Goal: Task Accomplishment & Management: Complete application form

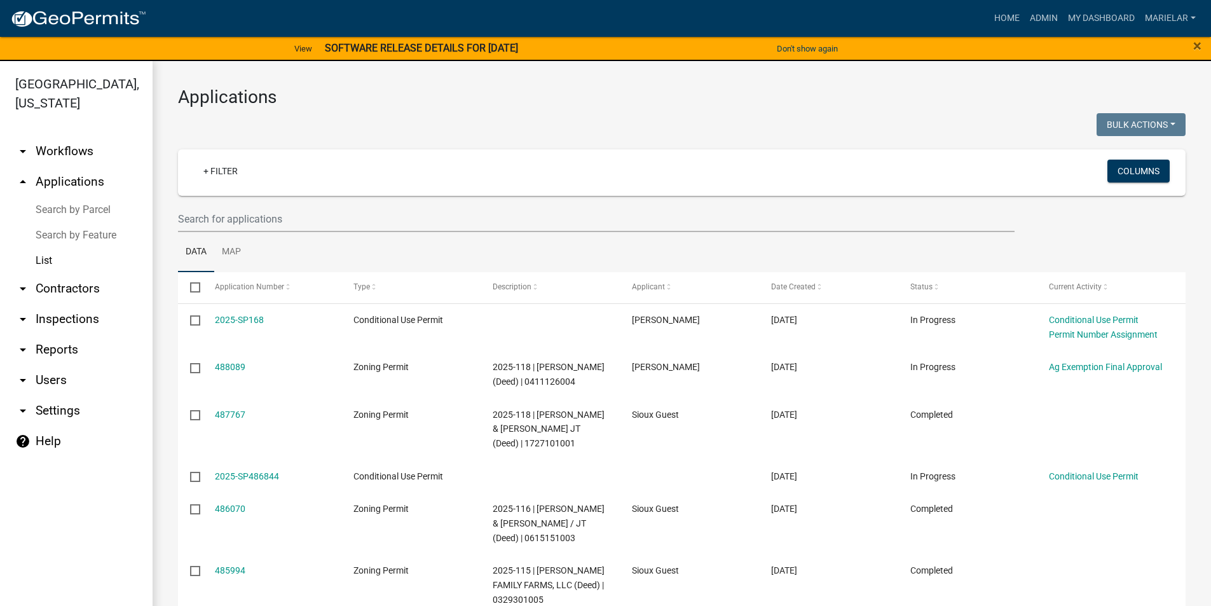
click at [409, 103] on h3 "Applications" at bounding box center [682, 97] width 1008 height 22
click at [477, 126] on div at bounding box center [425, 126] width 514 height 26
click at [1044, 13] on link "Admin" at bounding box center [1044, 18] width 38 height 24
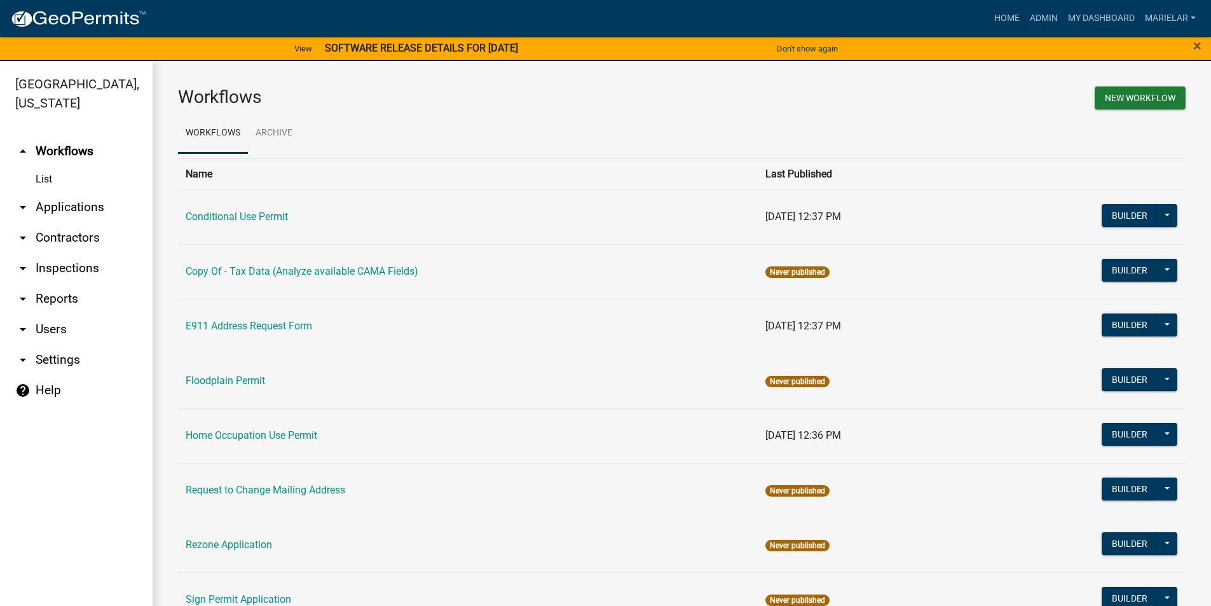
click at [22, 200] on icon "arrow_drop_down" at bounding box center [22, 207] width 15 height 15
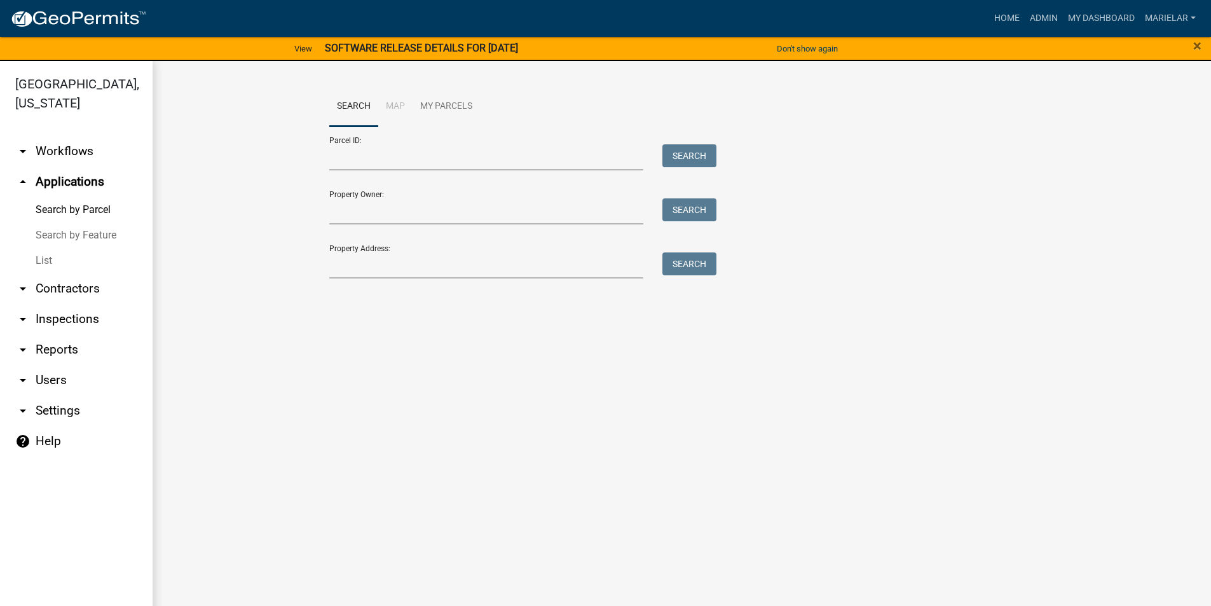
click at [43, 248] on link "List" at bounding box center [76, 260] width 153 height 25
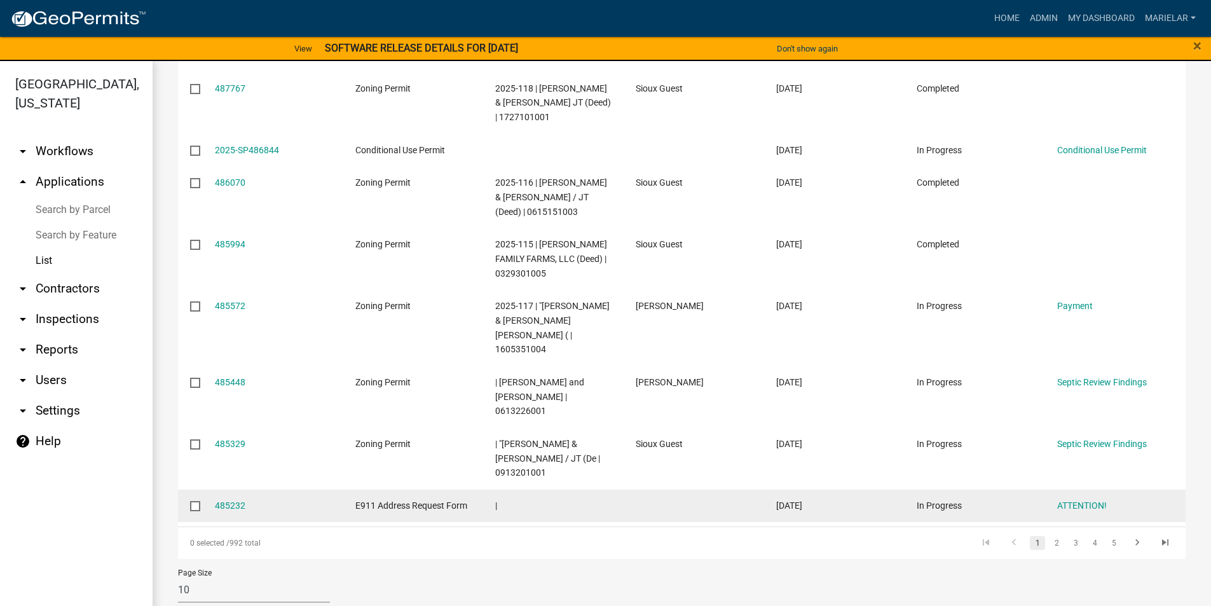
scroll to position [329, 0]
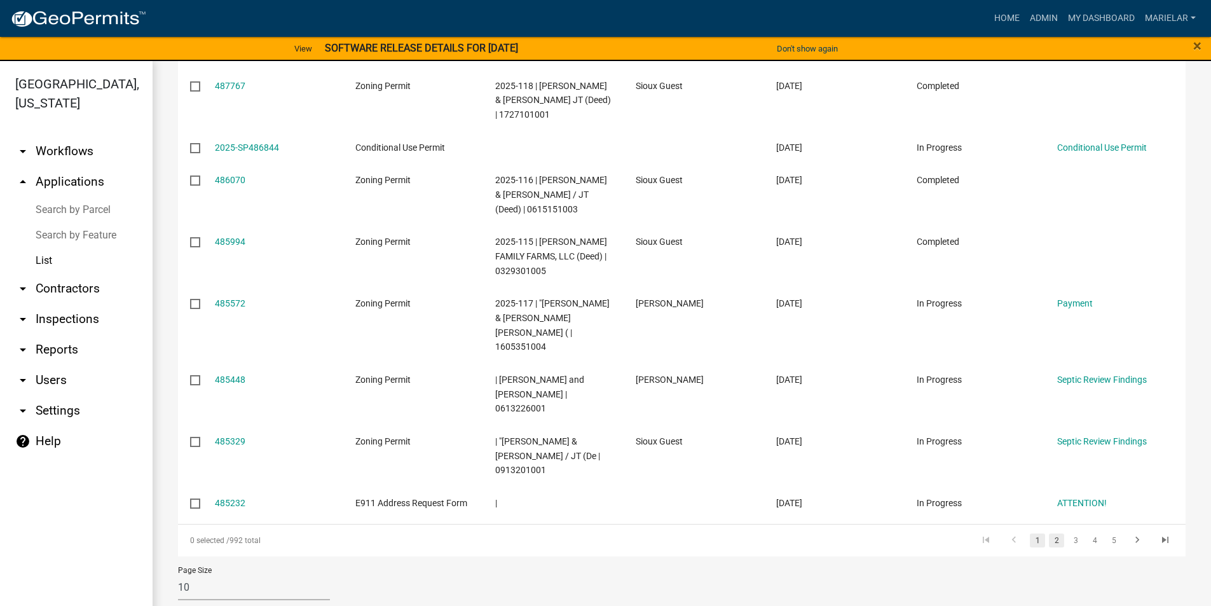
click at [1049, 533] on link "2" at bounding box center [1056, 540] width 15 height 14
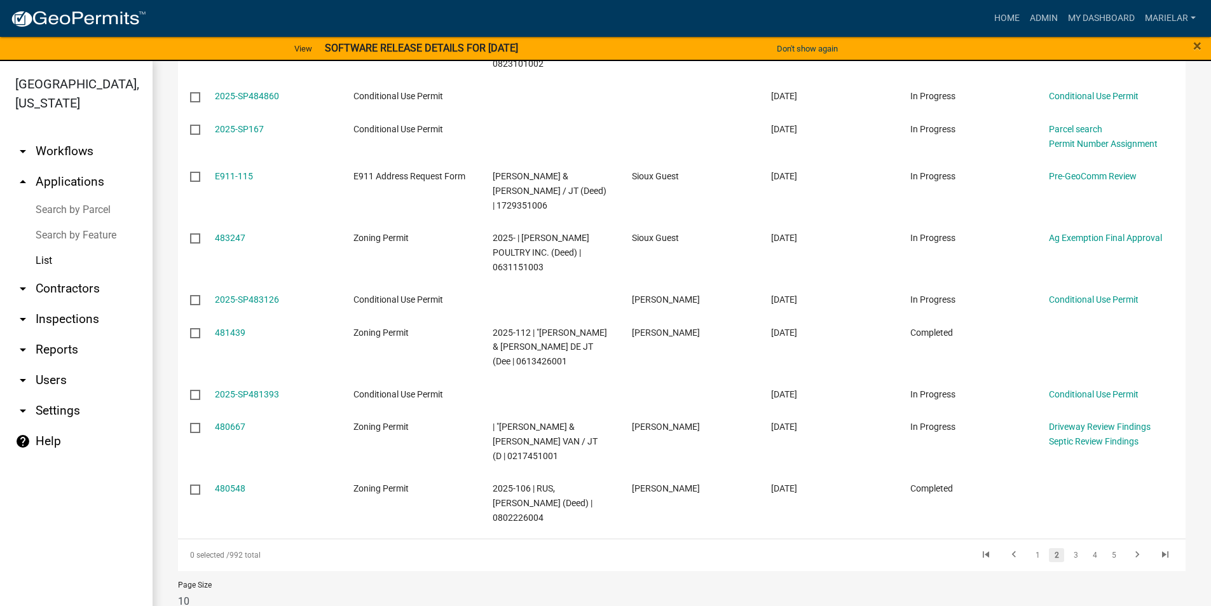
scroll to position [271, 0]
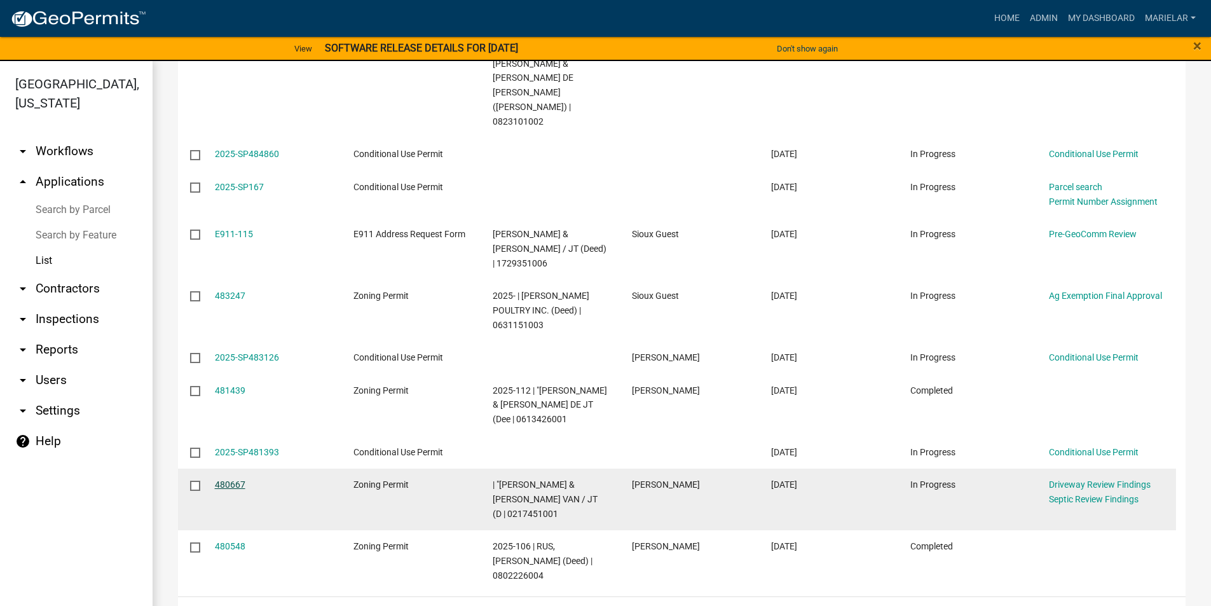
drag, startPoint x: 230, startPoint y: 425, endPoint x: 217, endPoint y: 425, distance: 13.4
click at [217, 479] on link "480667" at bounding box center [230, 484] width 31 height 10
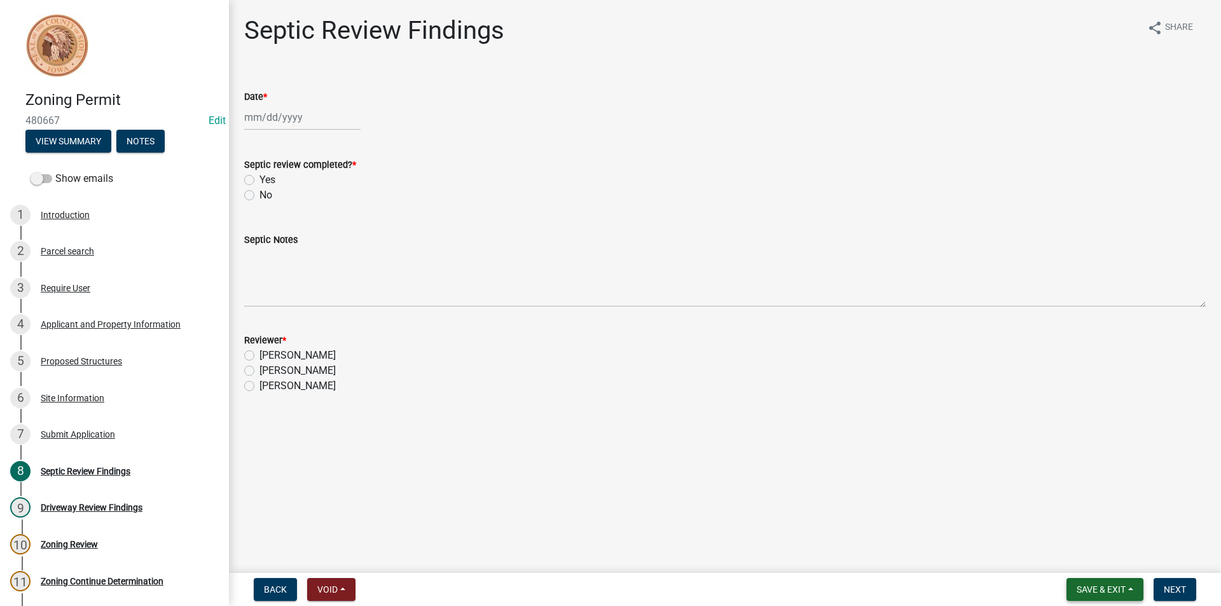
click at [1111, 588] on span "Save & Exit" at bounding box center [1100, 589] width 49 height 10
click at [1104, 549] on button "Save & Exit" at bounding box center [1092, 556] width 102 height 31
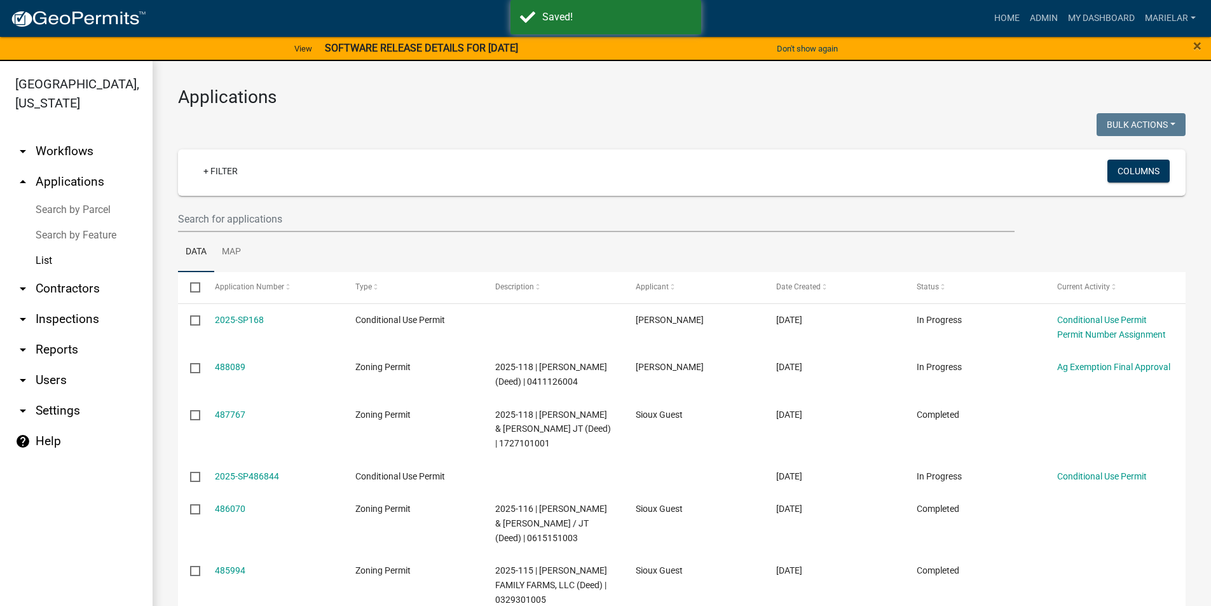
click at [547, 104] on h3 "Applications" at bounding box center [682, 97] width 1008 height 22
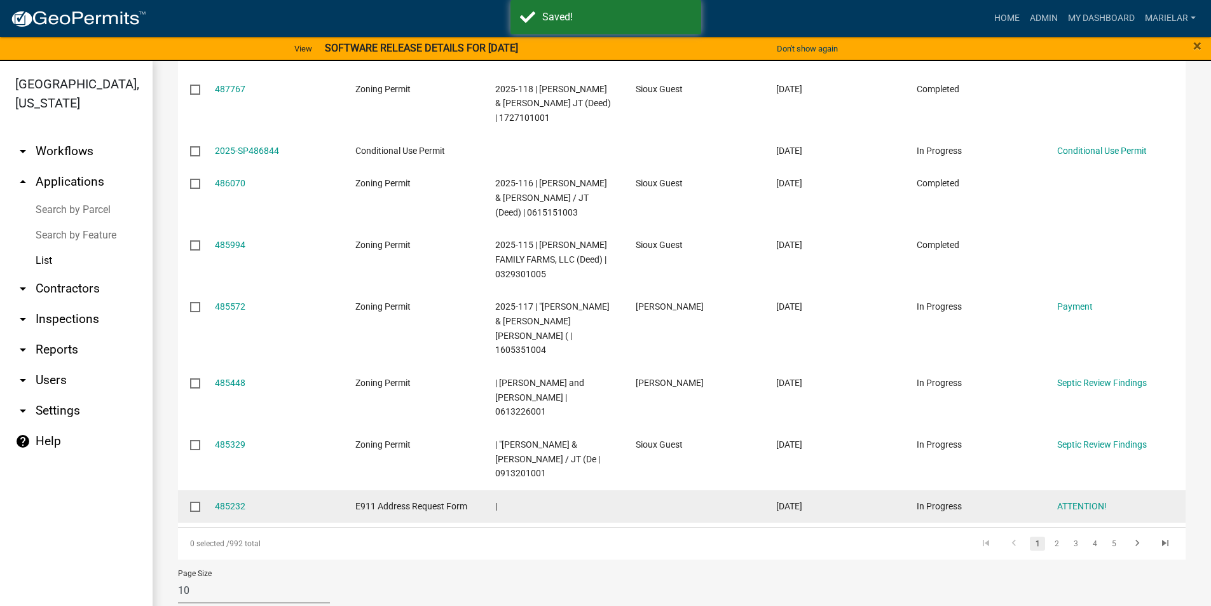
scroll to position [329, 0]
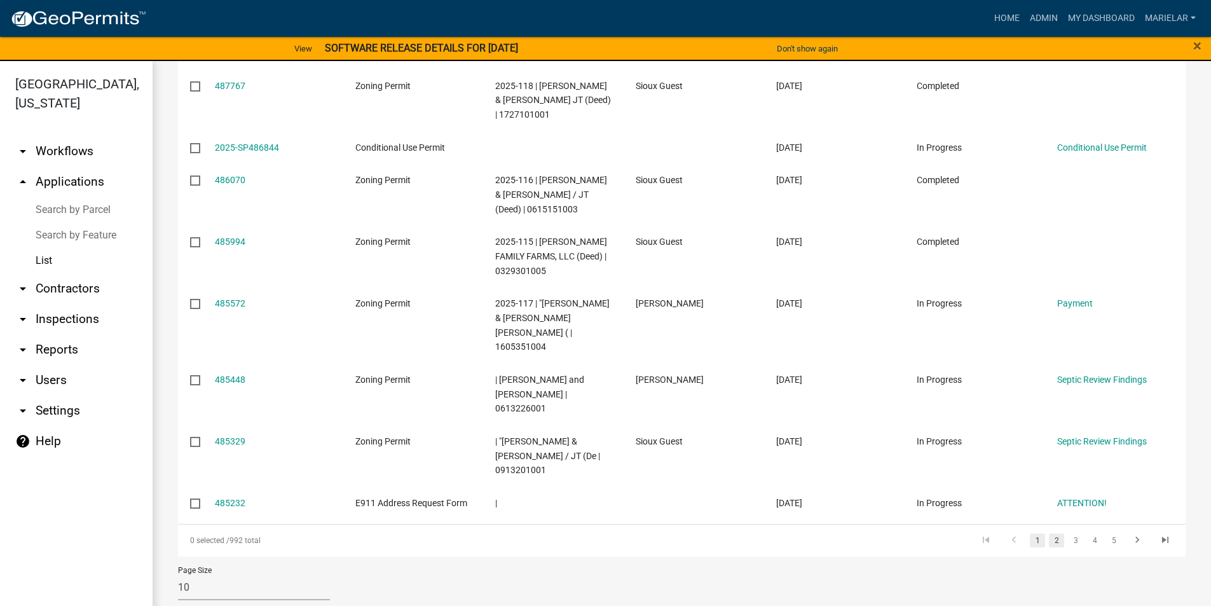
click at [1051, 533] on link "2" at bounding box center [1056, 540] width 15 height 14
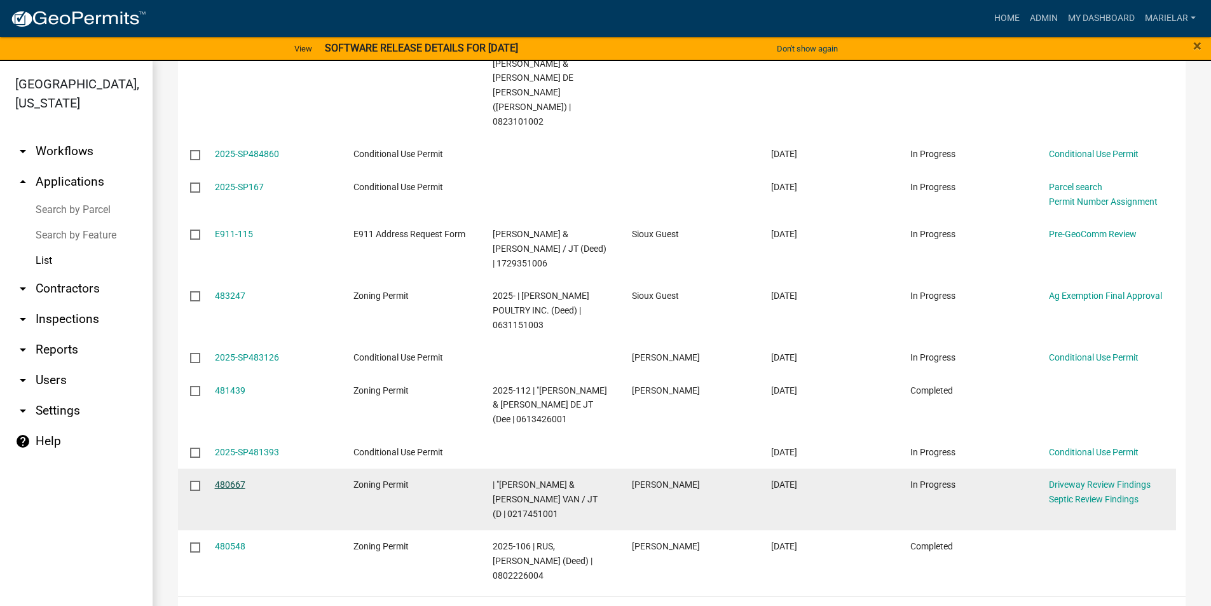
click at [233, 479] on link "480667" at bounding box center [230, 484] width 31 height 10
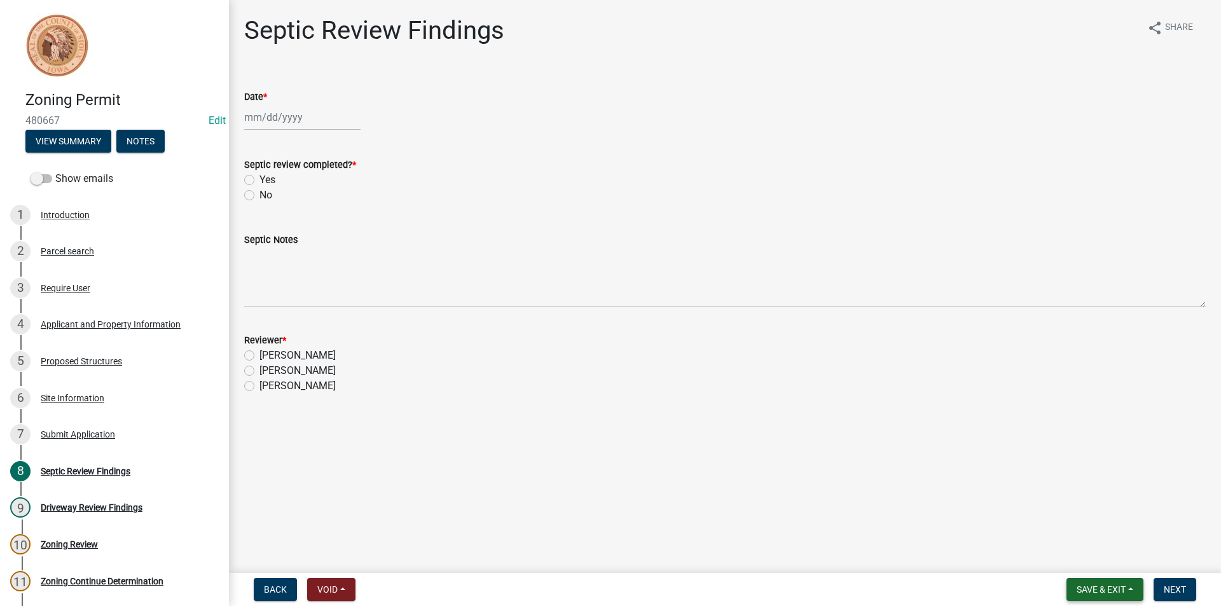
click at [1121, 589] on span "Save & Exit" at bounding box center [1100, 589] width 49 height 10
click at [1090, 558] on button "Save & Exit" at bounding box center [1092, 556] width 102 height 31
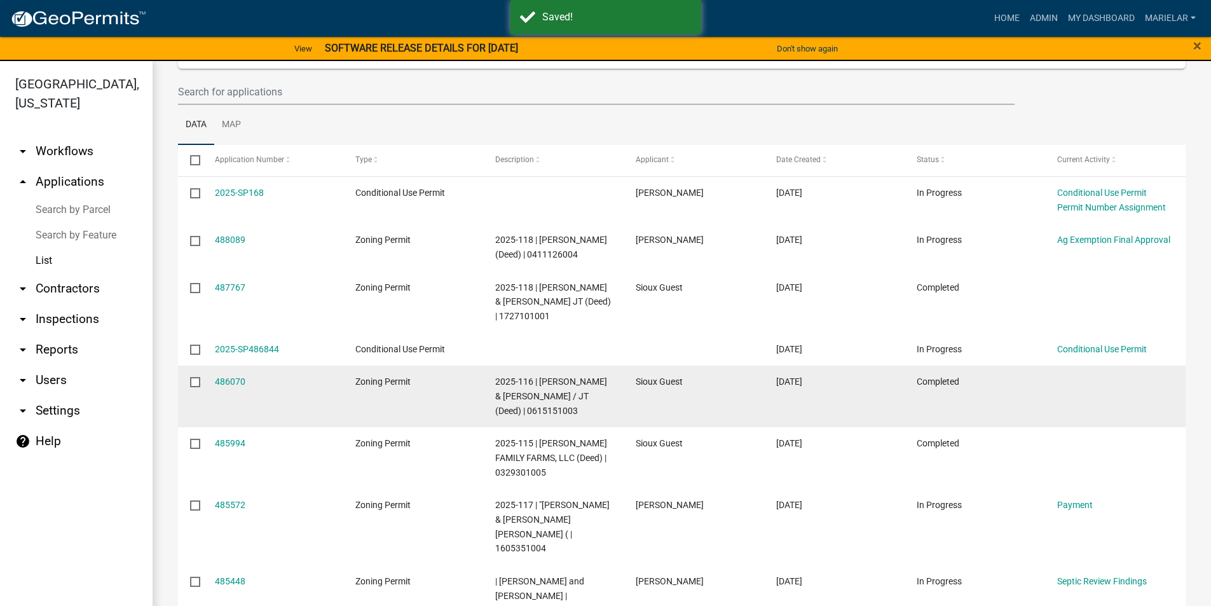
scroll to position [329, 0]
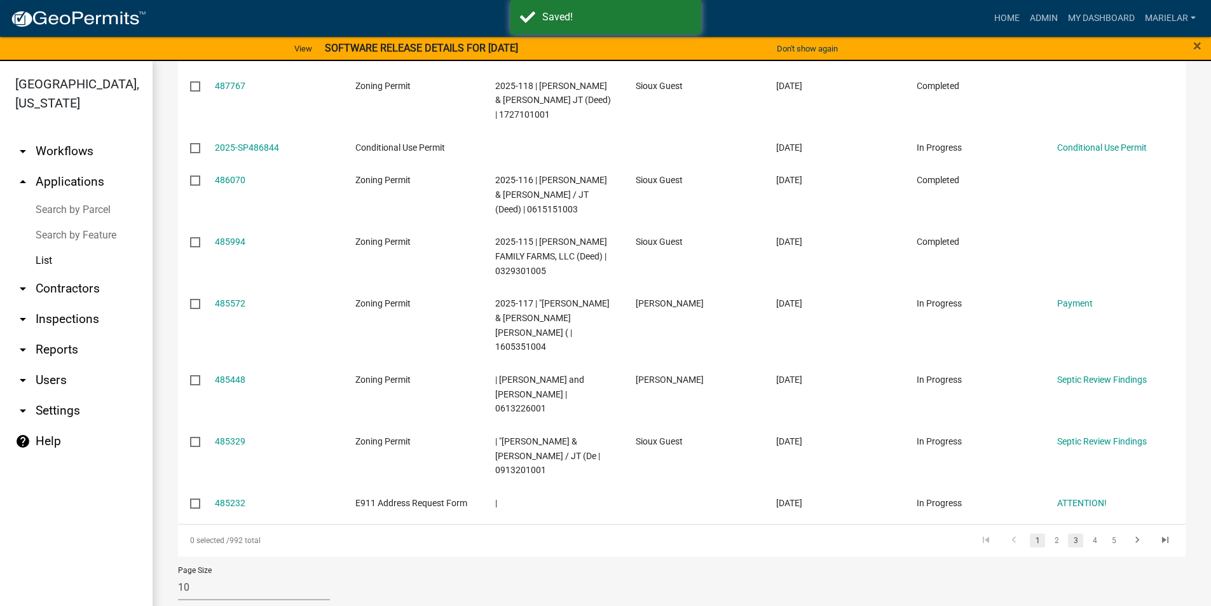
click at [1068, 533] on link "3" at bounding box center [1075, 540] width 15 height 14
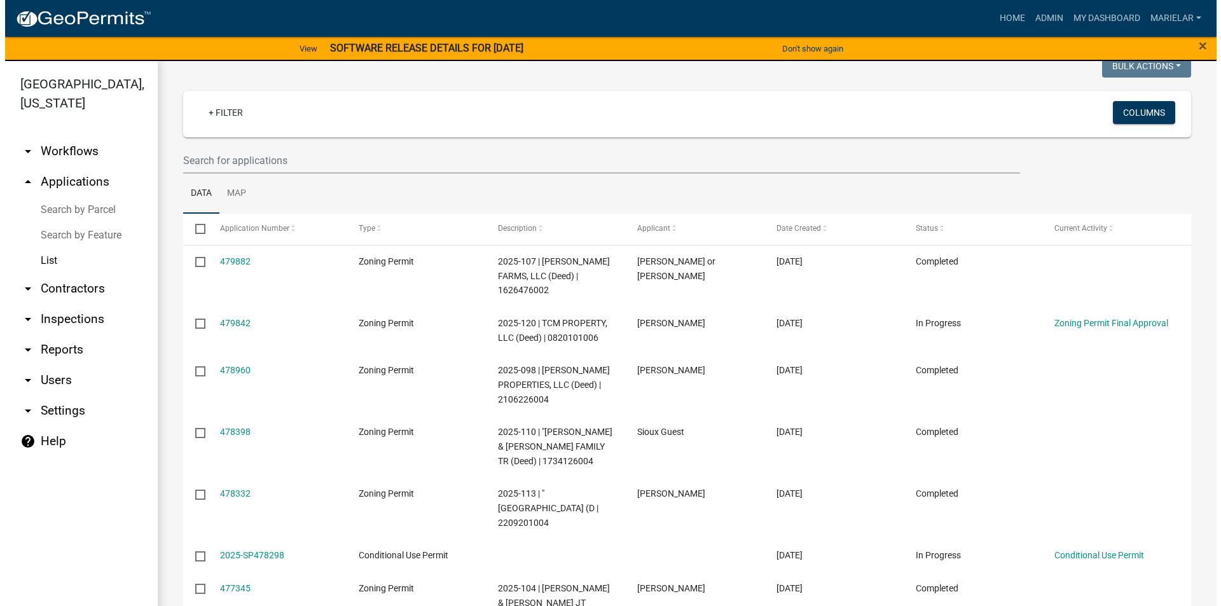
scroll to position [127, 0]
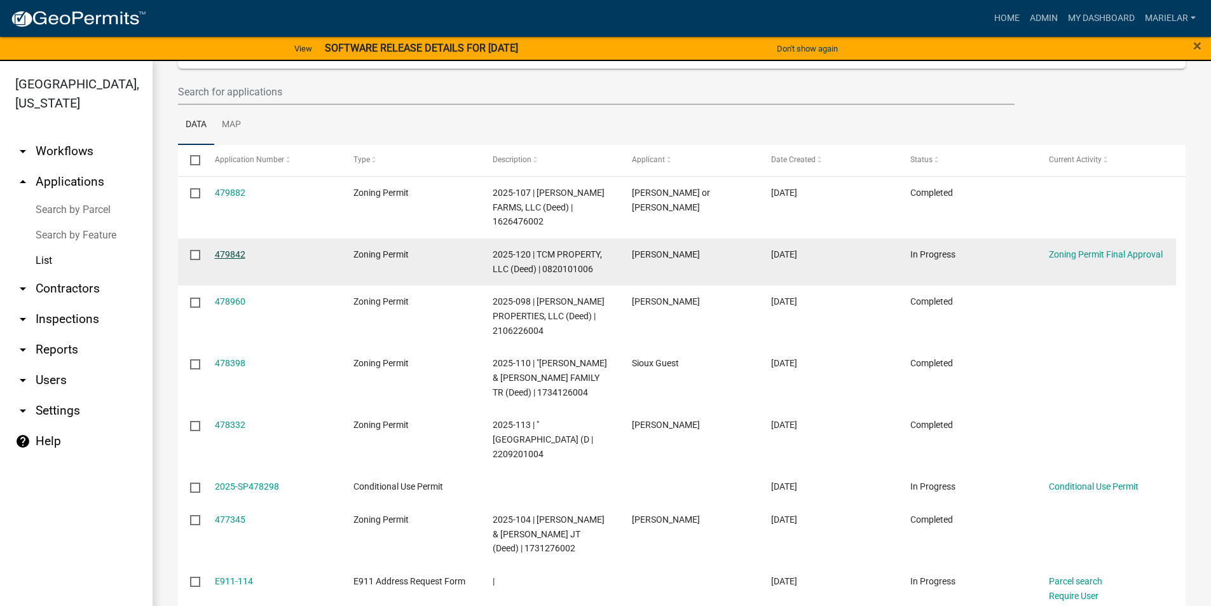
click at [234, 254] on link "479842" at bounding box center [230, 254] width 31 height 10
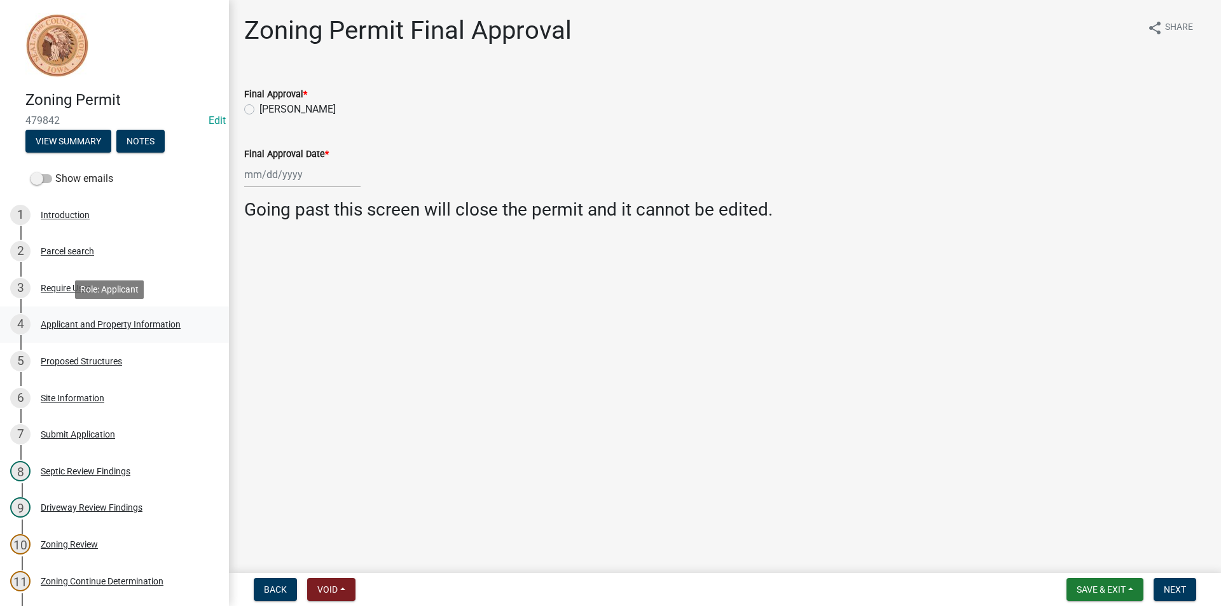
click at [101, 323] on div "Applicant and Property Information" at bounding box center [111, 324] width 140 height 9
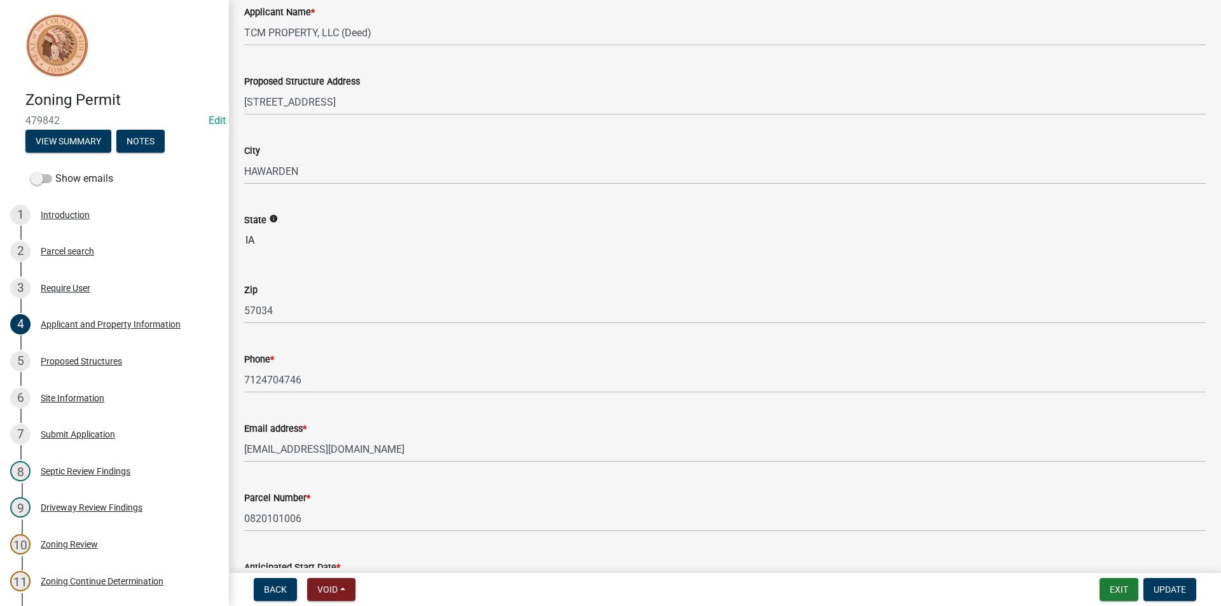
scroll to position [254, 0]
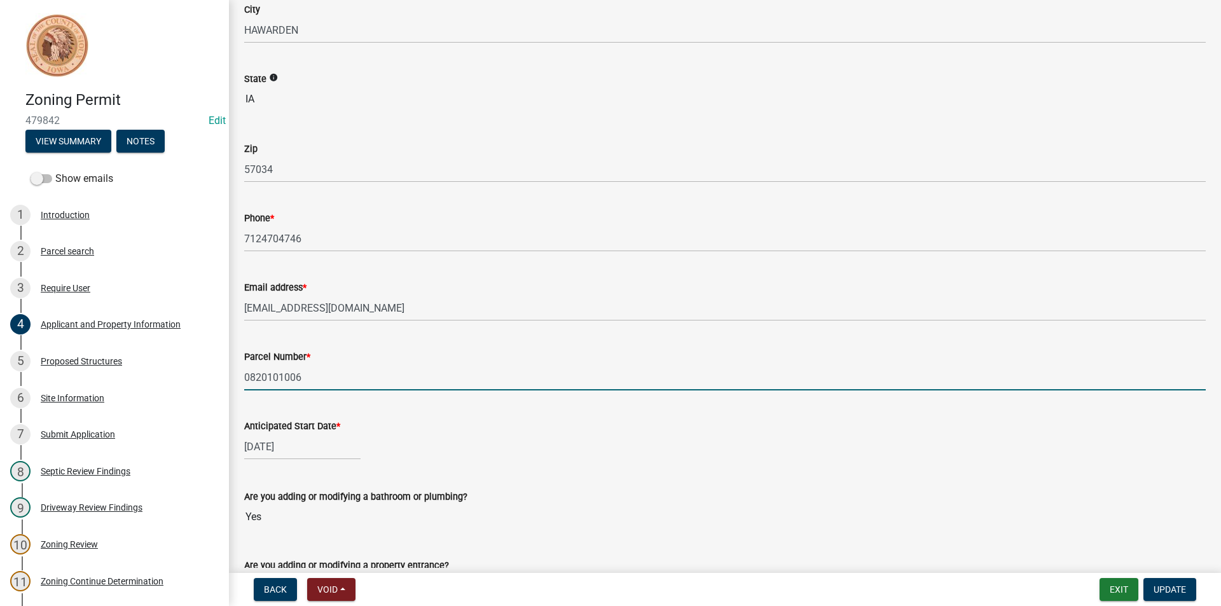
click at [284, 371] on input "0820101006" at bounding box center [724, 377] width 961 height 26
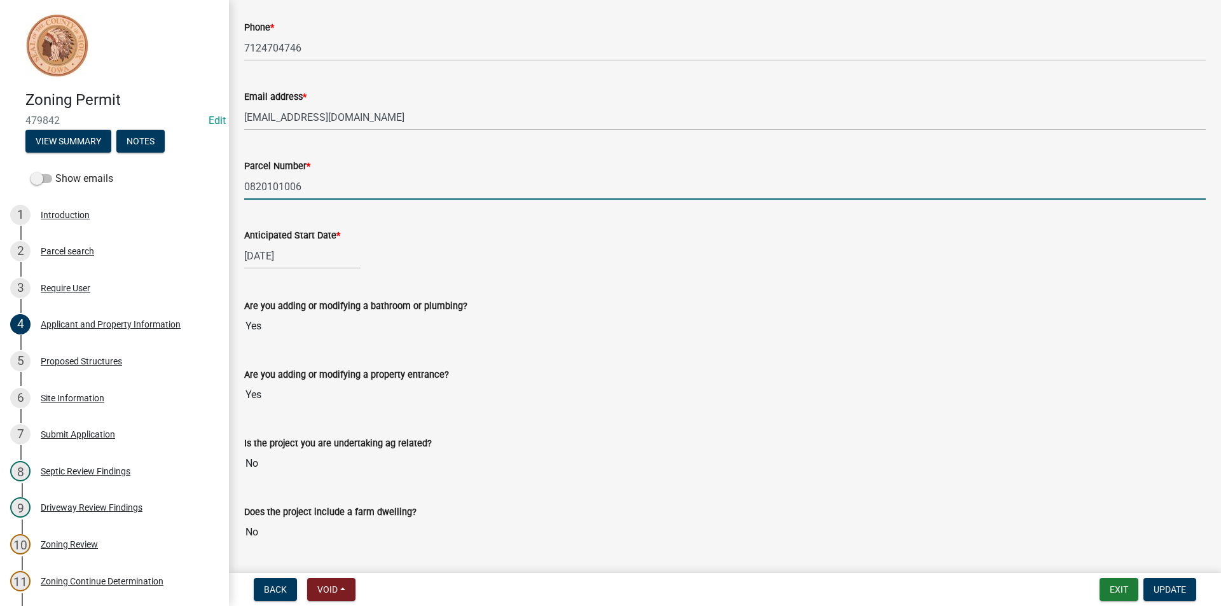
scroll to position [482, 0]
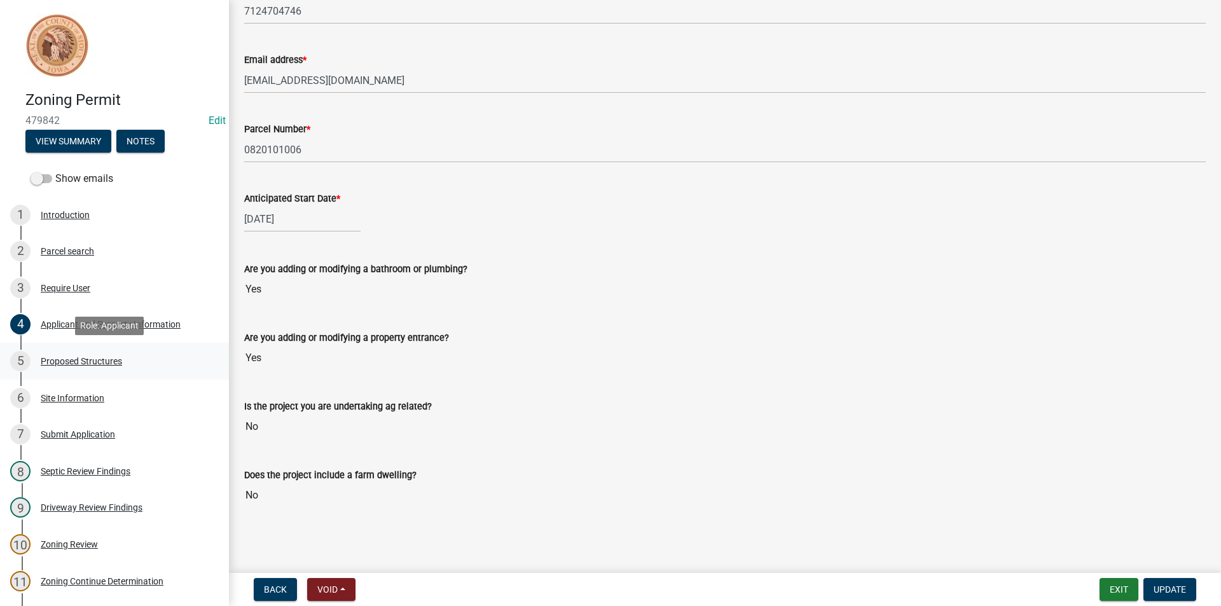
click at [120, 362] on div "Proposed Structures" at bounding box center [81, 361] width 81 height 9
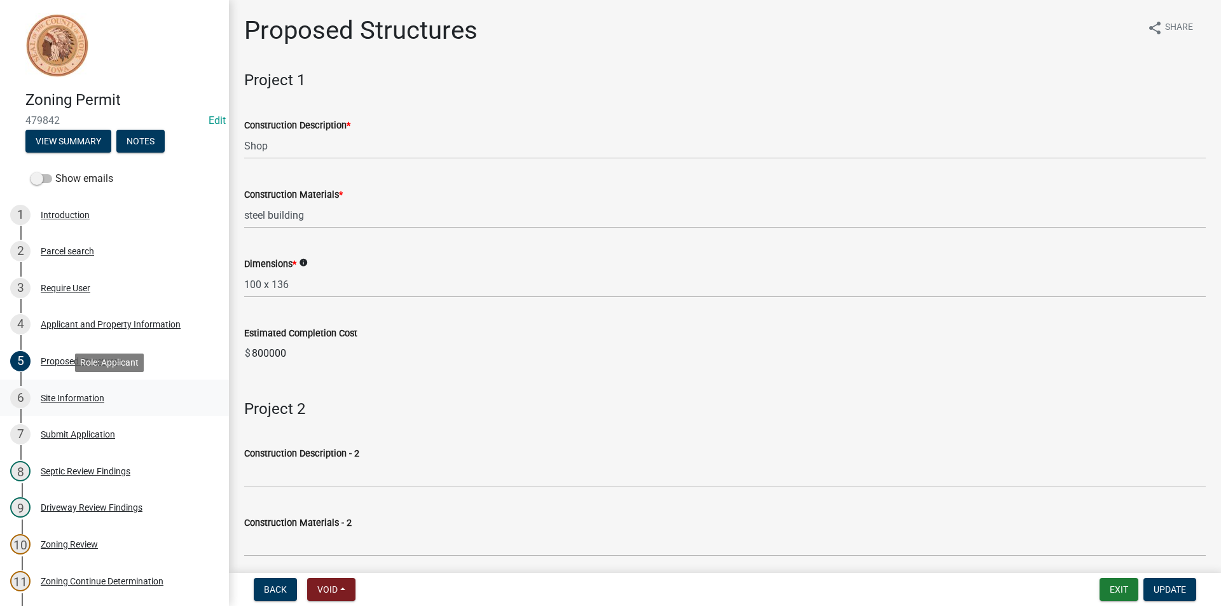
click at [72, 394] on div "Site Information" at bounding box center [73, 398] width 64 height 9
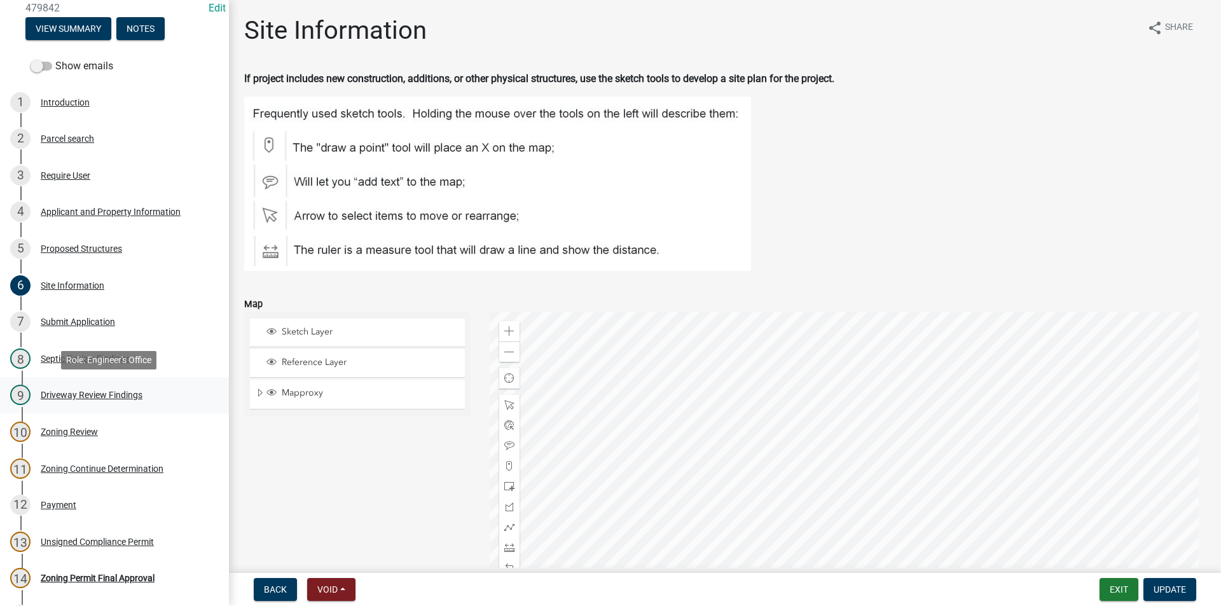
scroll to position [127, 0]
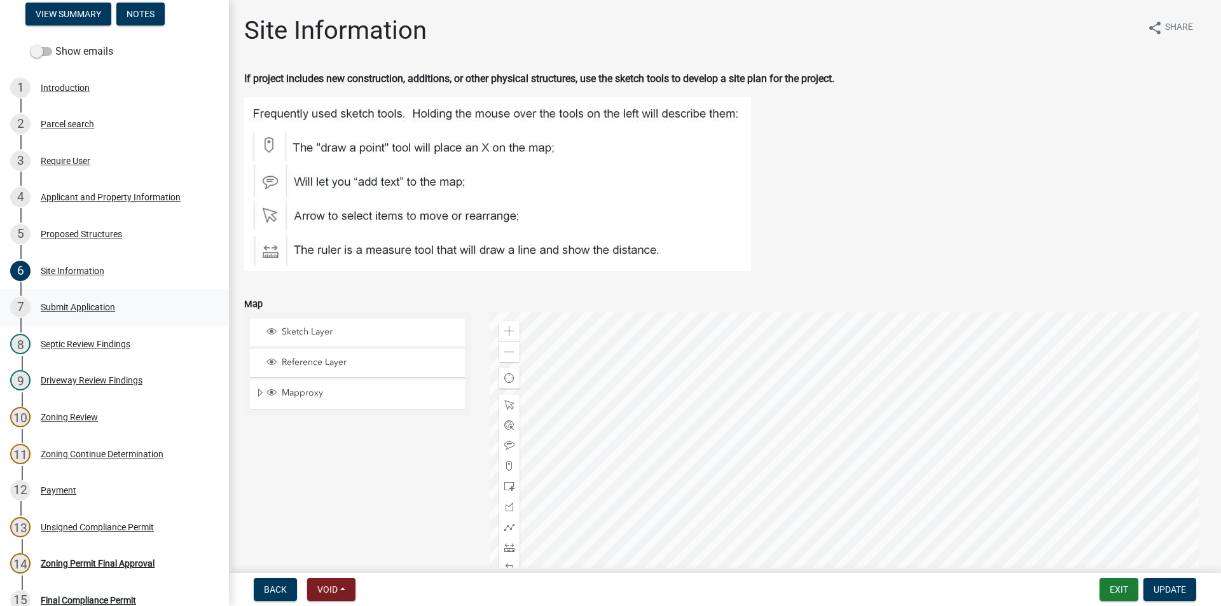
click at [82, 303] on div "Submit Application" at bounding box center [78, 307] width 74 height 9
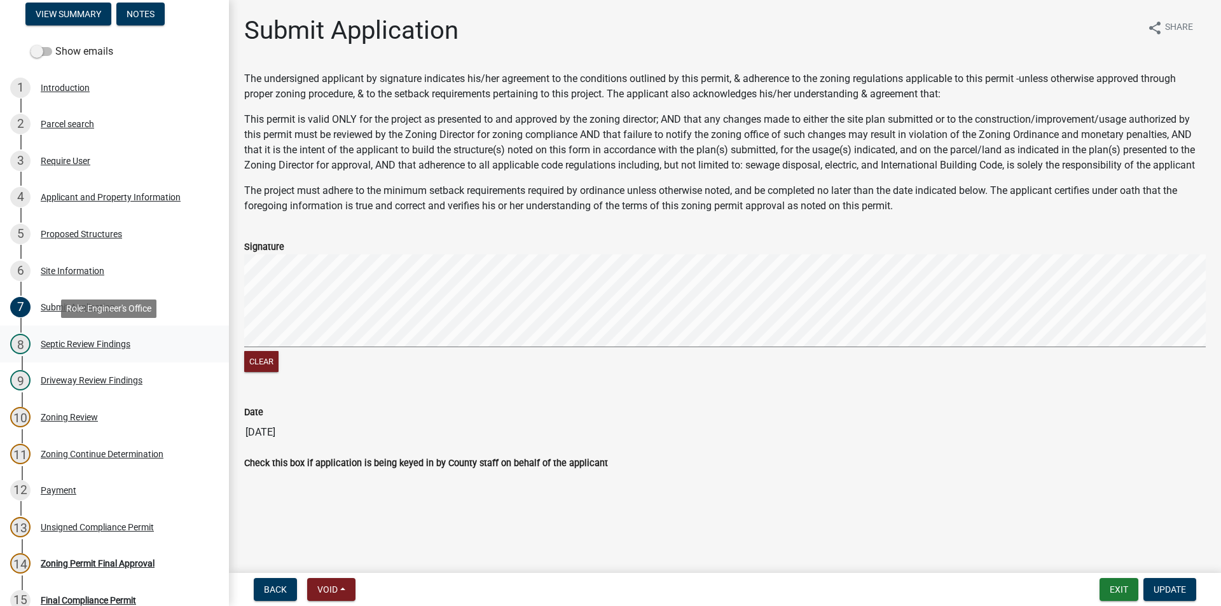
click at [94, 343] on div "Septic Review Findings" at bounding box center [86, 343] width 90 height 9
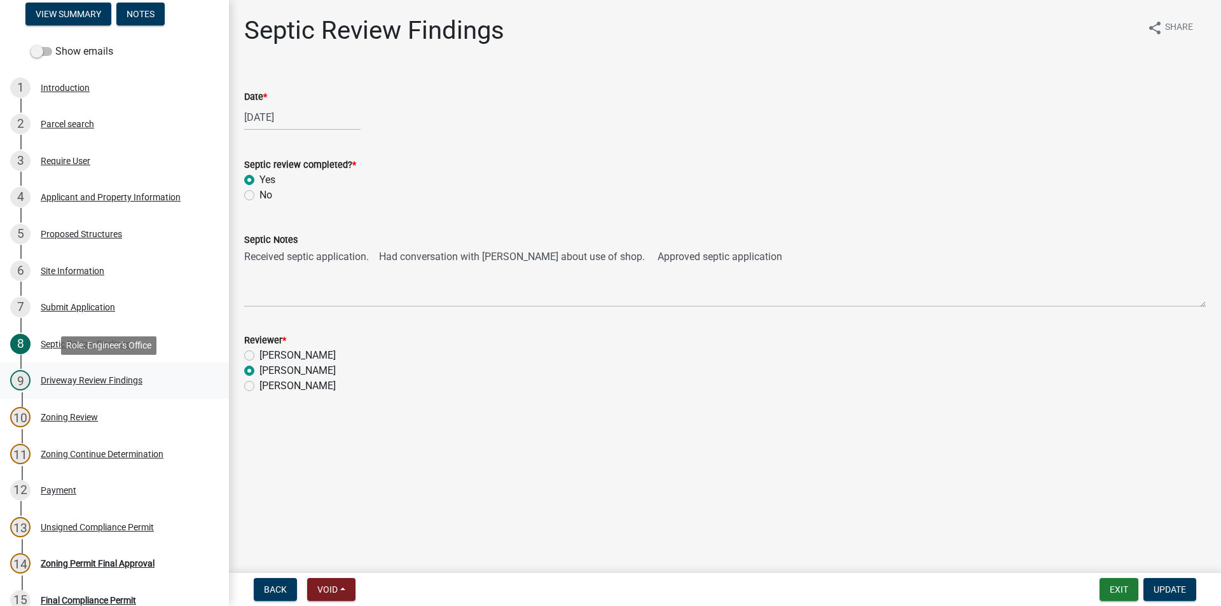
click at [96, 386] on div "9 Driveway Review Findings" at bounding box center [109, 380] width 198 height 20
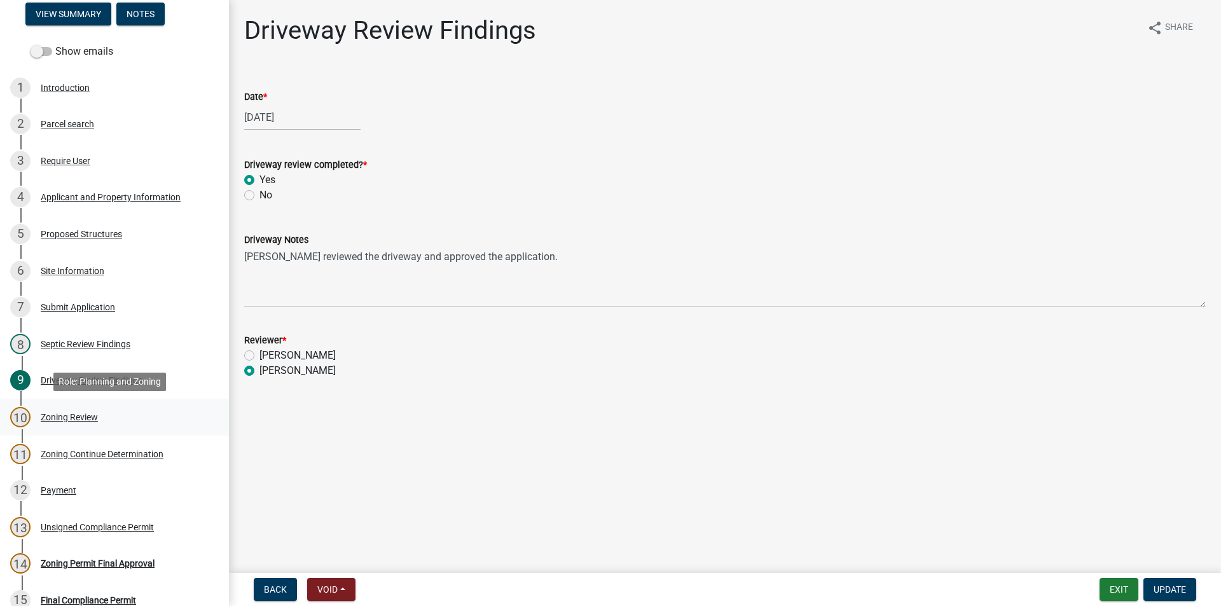
click at [90, 417] on div "Zoning Review" at bounding box center [69, 417] width 57 height 9
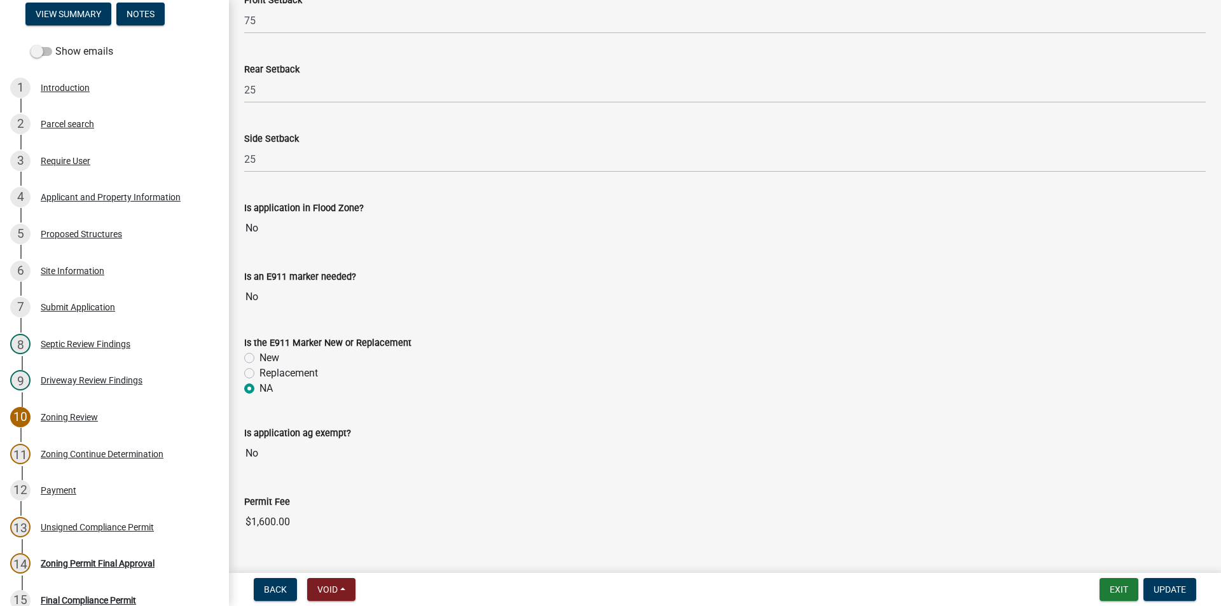
scroll to position [498, 0]
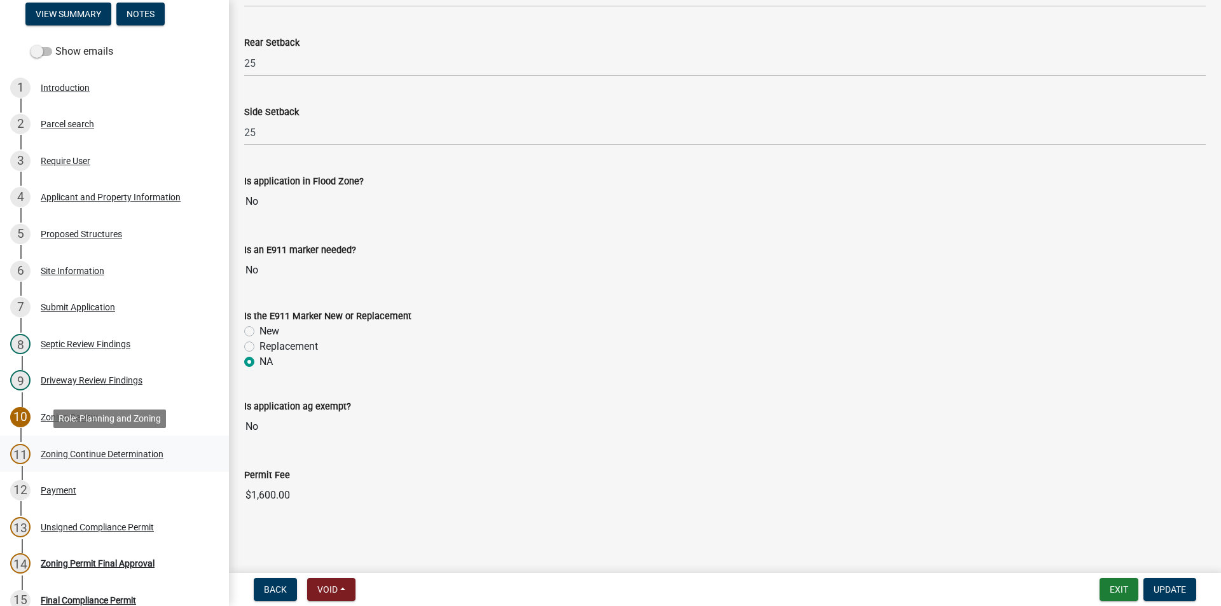
click at [79, 450] on div "Zoning Continue Determination" at bounding box center [102, 453] width 123 height 9
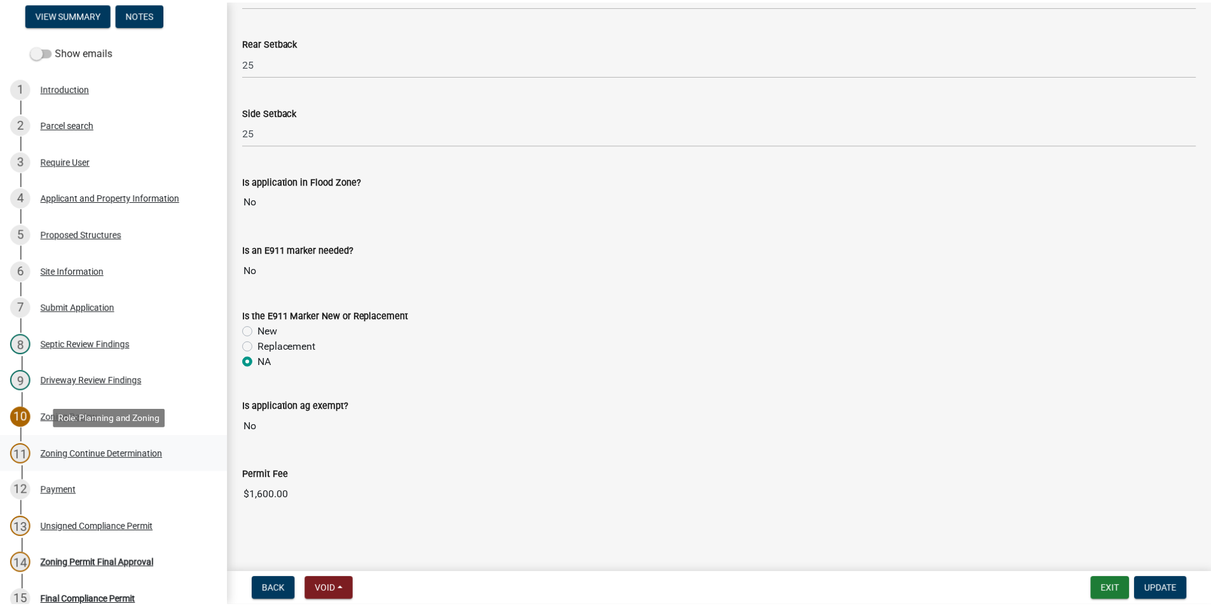
scroll to position [0, 0]
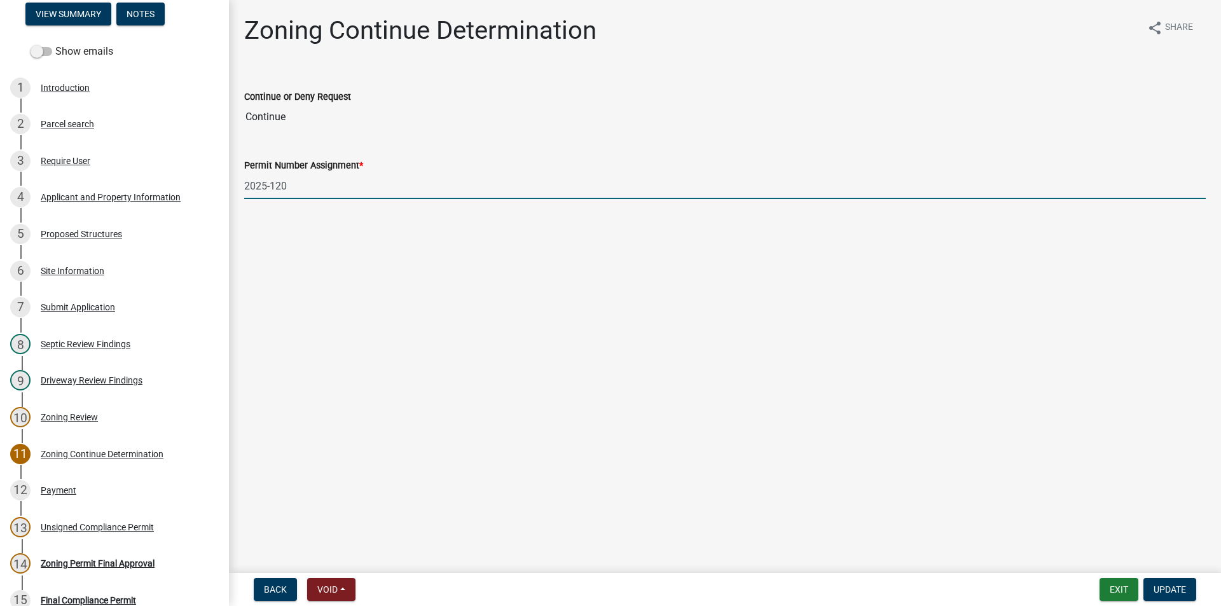
click at [324, 185] on input "2025-120" at bounding box center [724, 186] width 961 height 26
type input "2025-119"
click at [1171, 582] on button "Update" at bounding box center [1169, 589] width 53 height 23
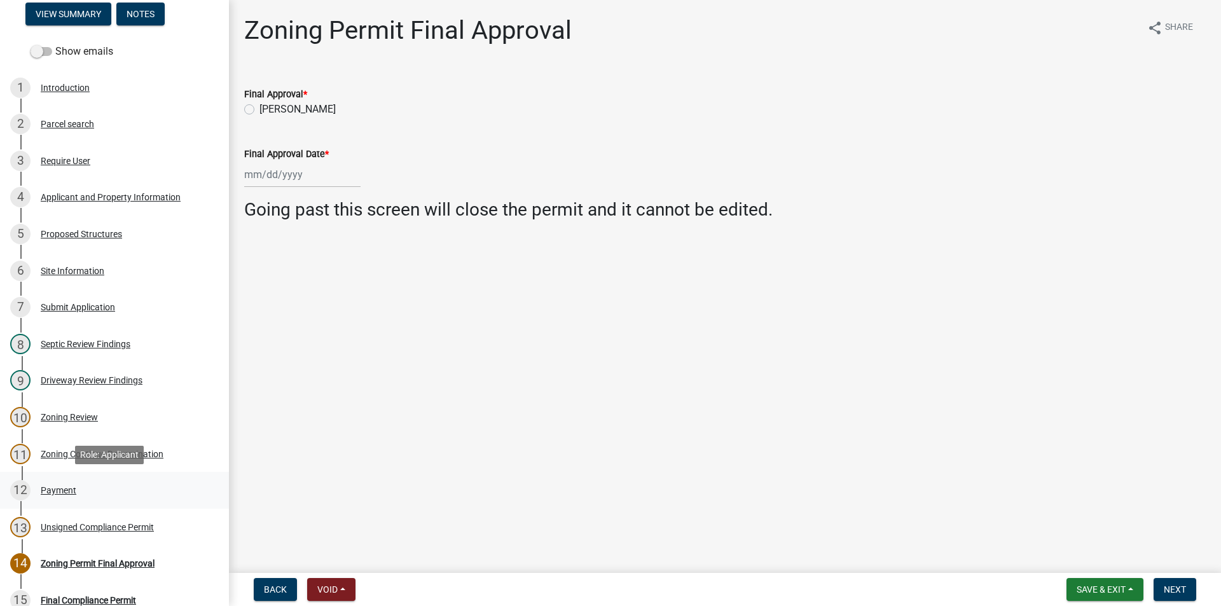
click at [67, 495] on div "12 Payment" at bounding box center [109, 490] width 198 height 20
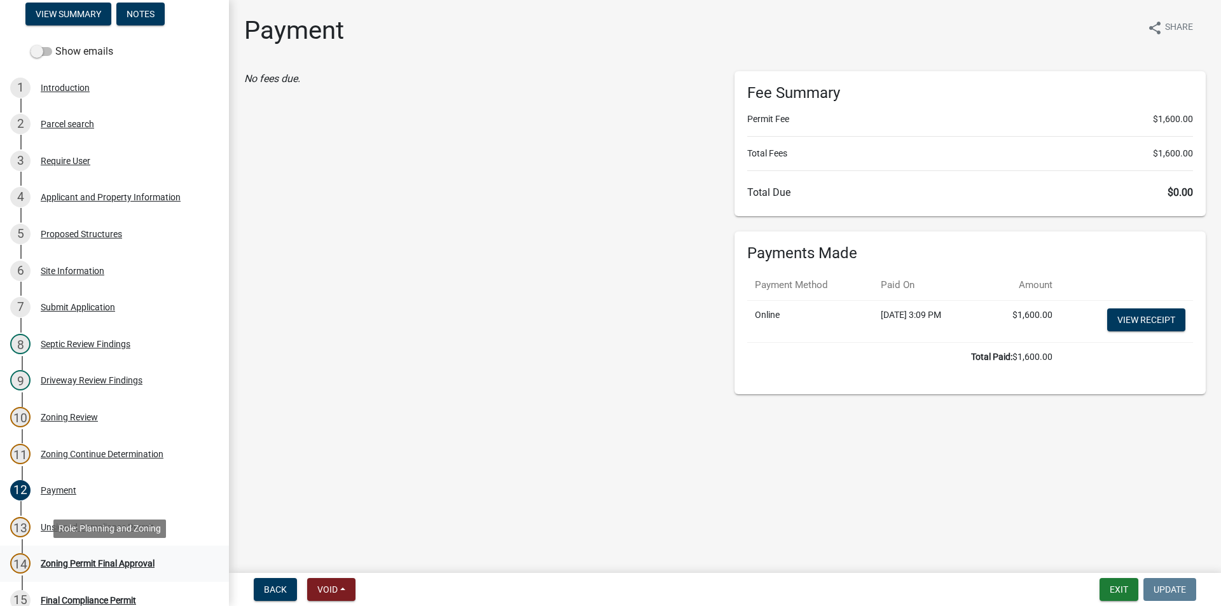
click at [130, 559] on div "Zoning Permit Final Approval" at bounding box center [98, 563] width 114 height 9
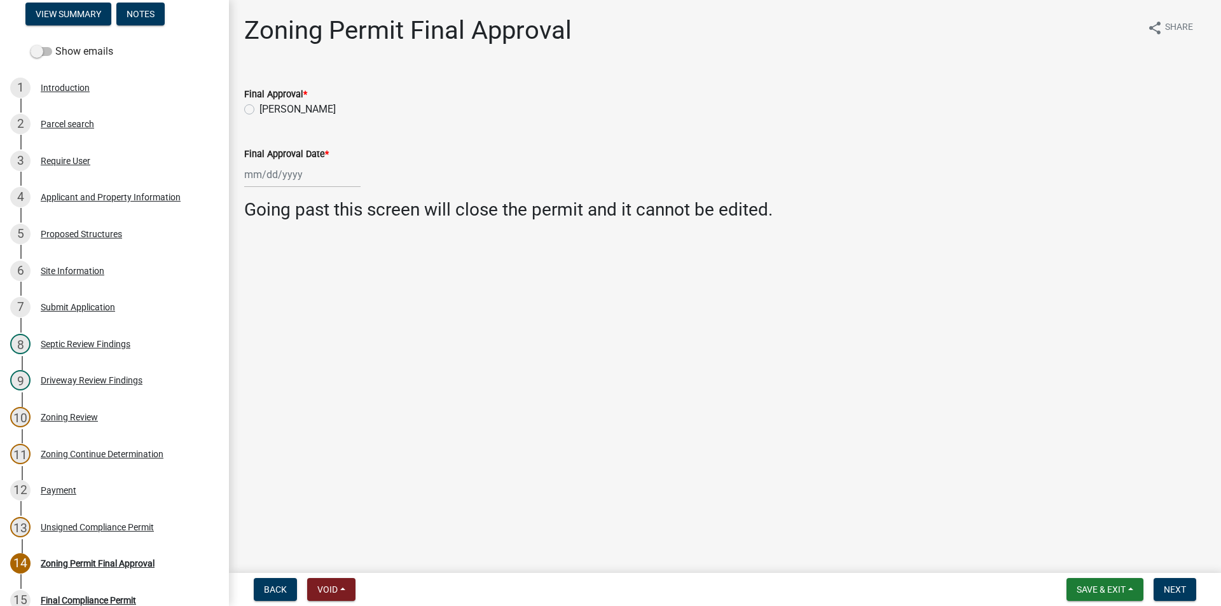
click at [259, 108] on label "[PERSON_NAME]" at bounding box center [297, 109] width 76 height 15
click at [259, 108] on input "[PERSON_NAME]" at bounding box center [263, 106] width 8 height 8
radio input "true"
click at [294, 176] on div at bounding box center [302, 174] width 116 height 26
select select "10"
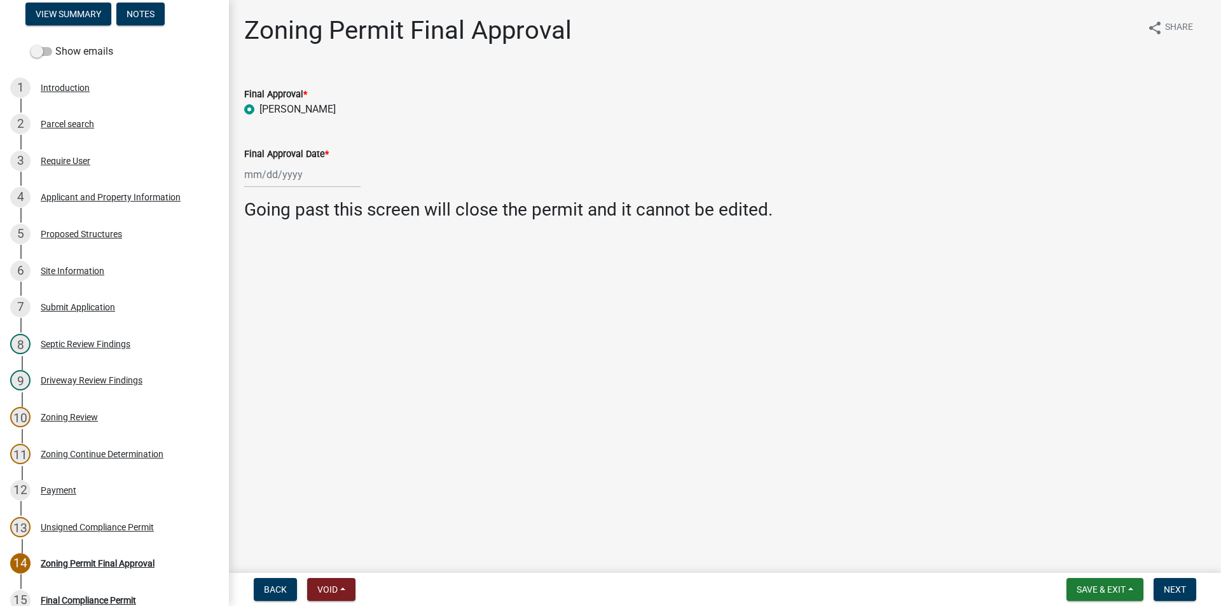
select select "2025"
click at [274, 261] on div "7" at bounding box center [277, 262] width 20 height 20
type input "[DATE]"
click at [1181, 591] on span "Next" at bounding box center [1174, 589] width 22 height 10
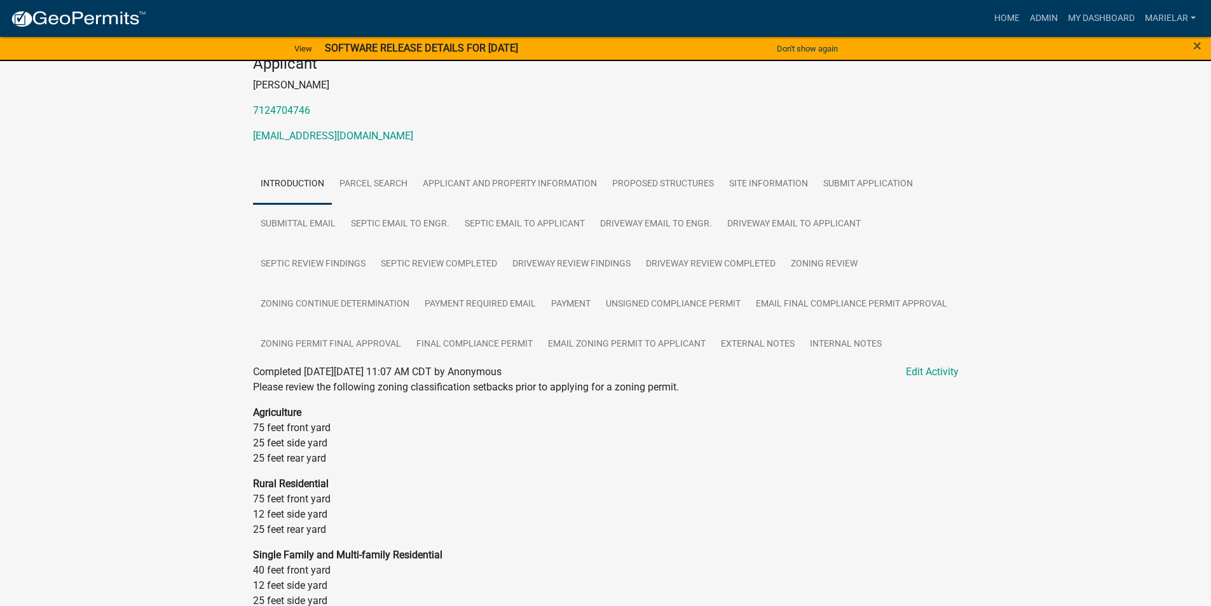
scroll to position [191, 0]
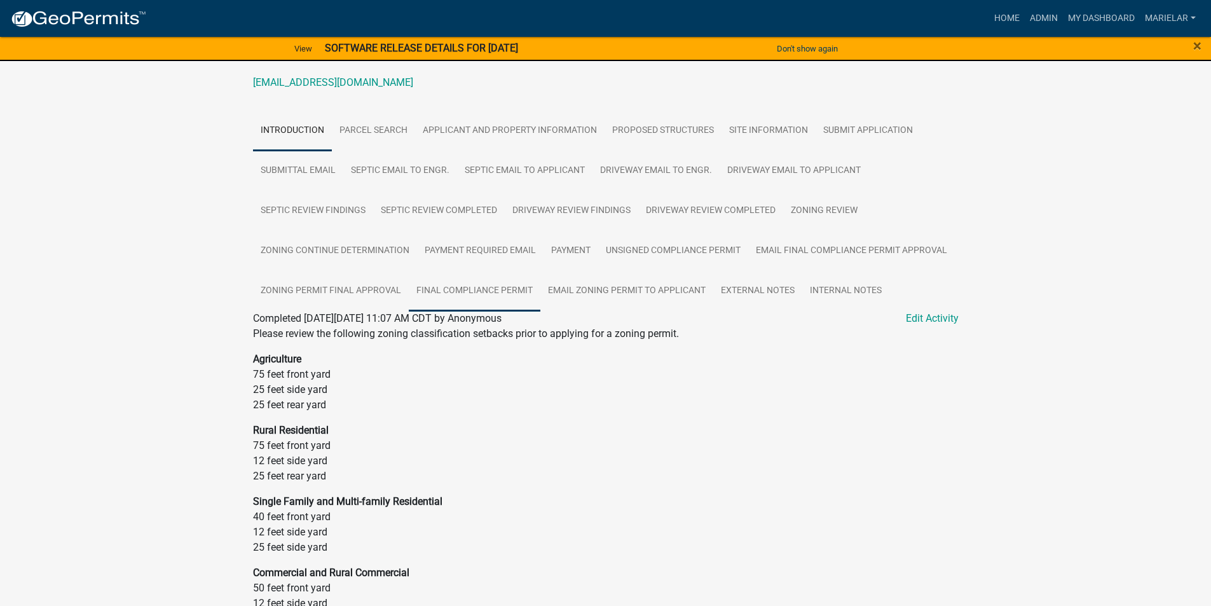
click at [486, 291] on link "Final Compliance Permit" at bounding box center [475, 291] width 132 height 41
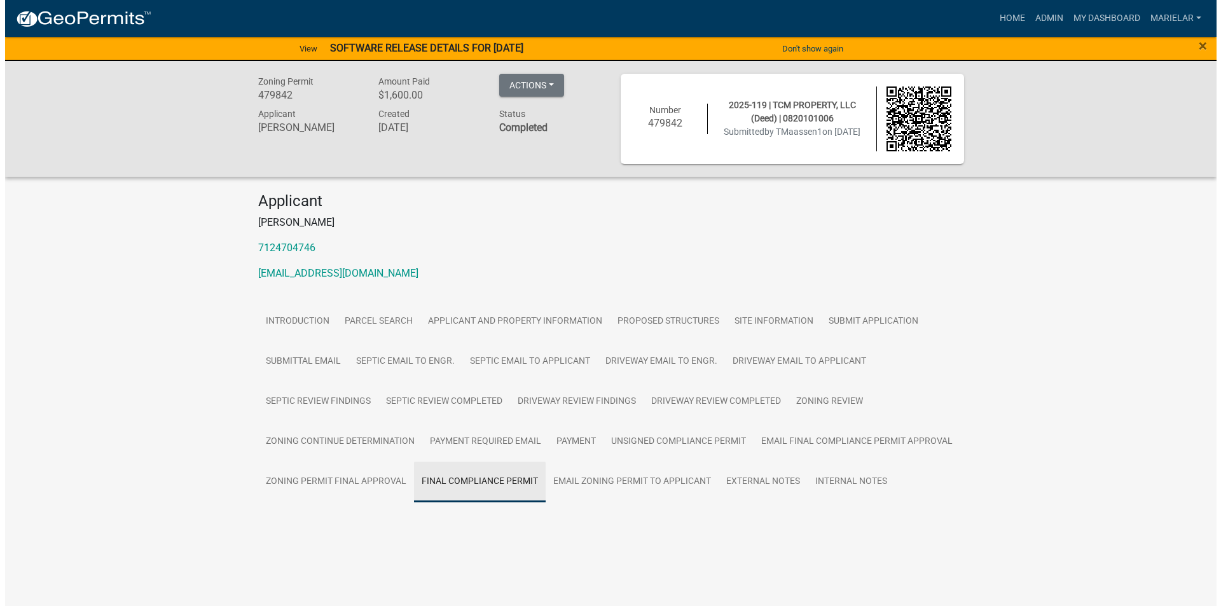
scroll to position [0, 0]
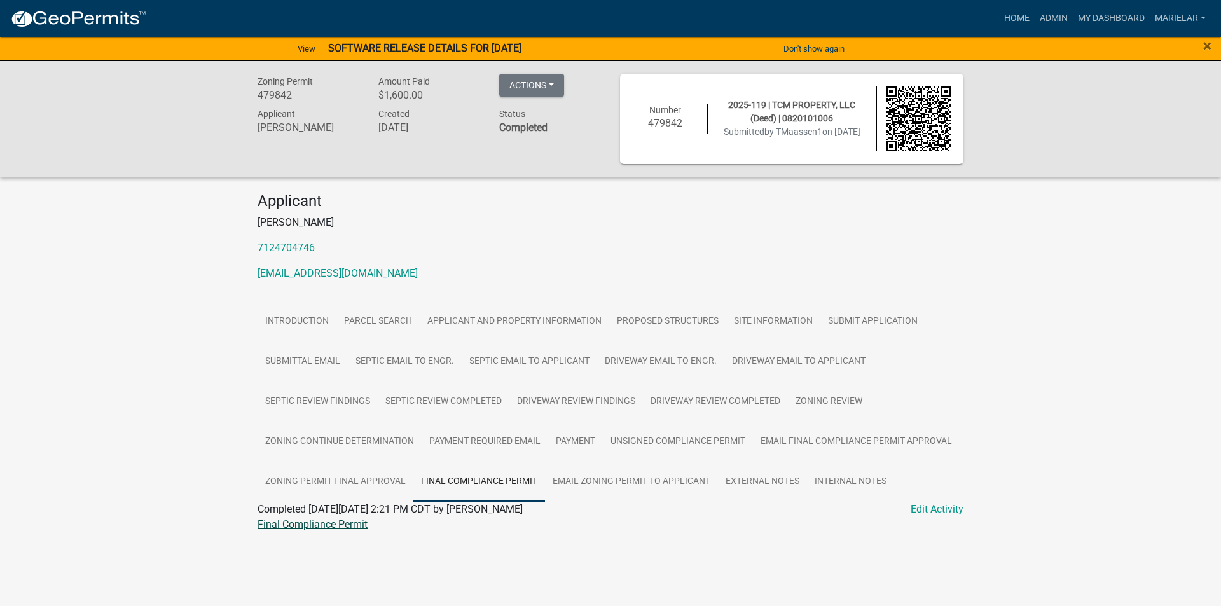
click at [357, 526] on link "Final Compliance Permit" at bounding box center [312, 524] width 110 height 12
